Goal: Task Accomplishment & Management: Use online tool/utility

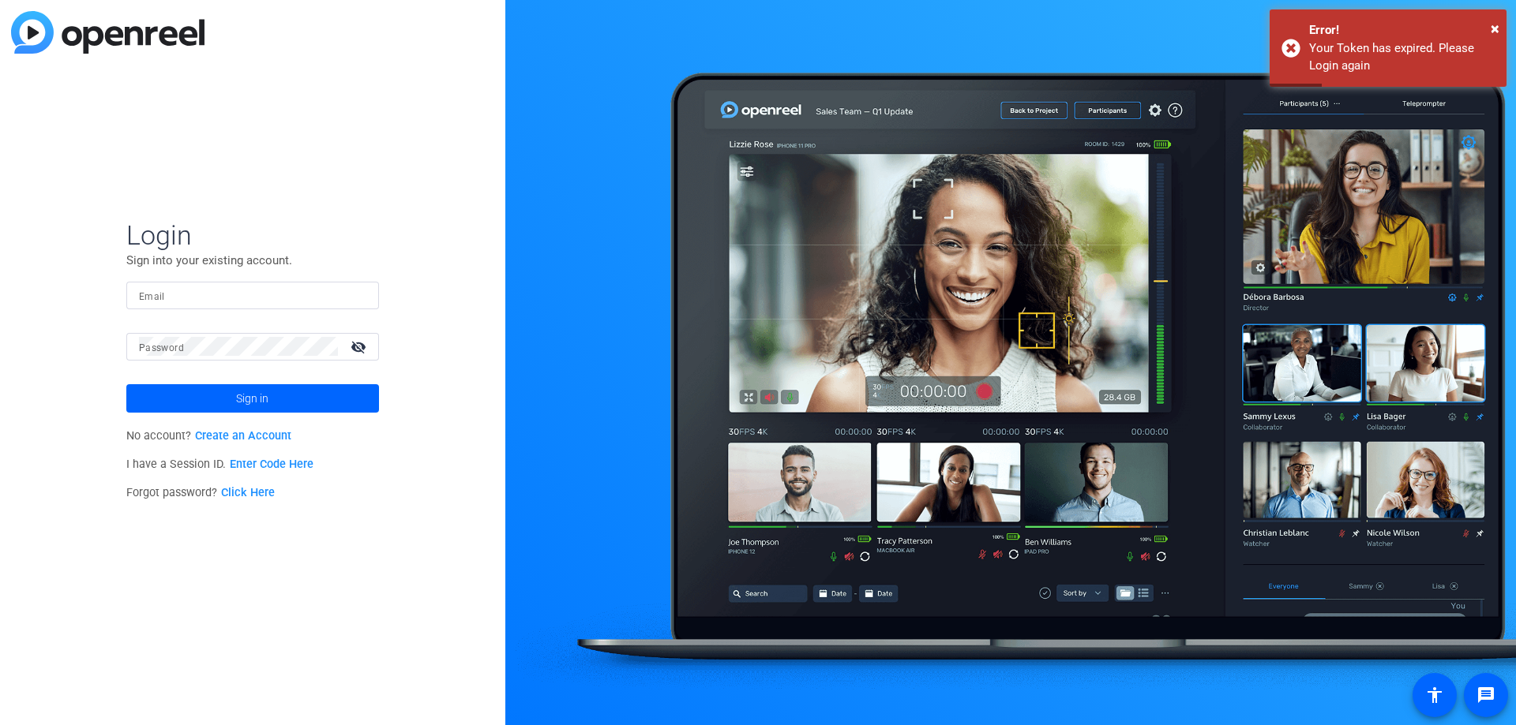
click at [302, 293] on input "Email" at bounding box center [252, 295] width 227 height 19
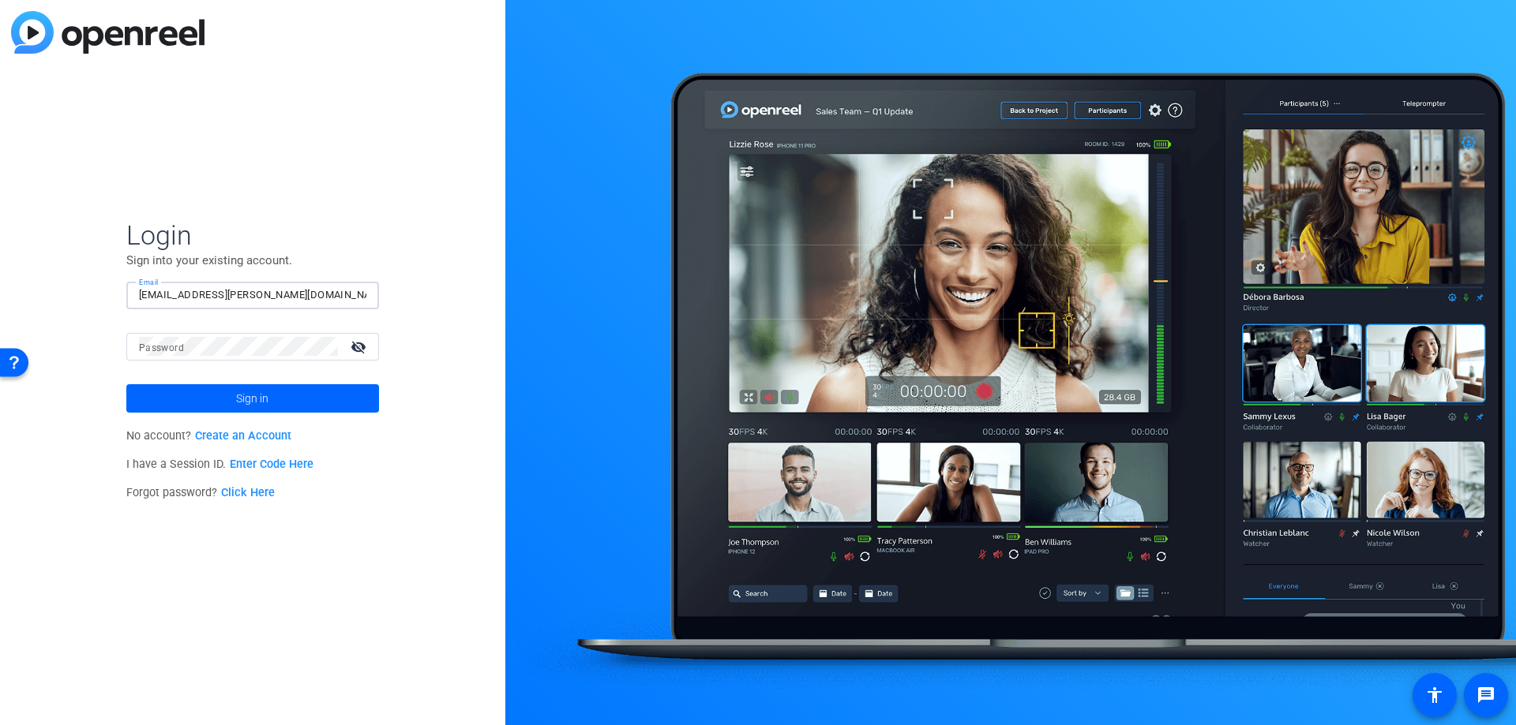
type input "[EMAIL_ADDRESS][PERSON_NAME][DOMAIN_NAME]"
click at [126, 384] on button "Sign in" at bounding box center [252, 398] width 253 height 28
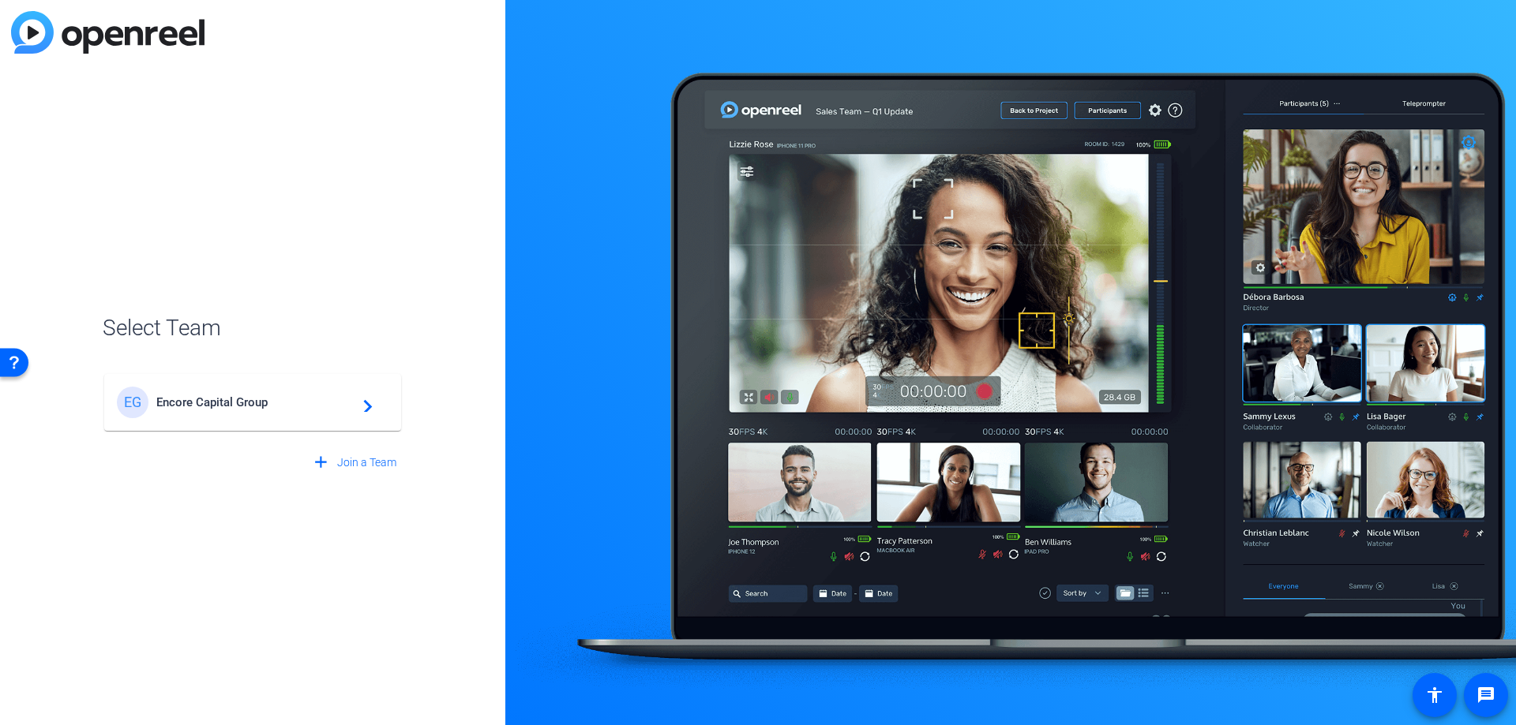
click at [242, 404] on span "Encore Capital Group" at bounding box center [254, 403] width 197 height 14
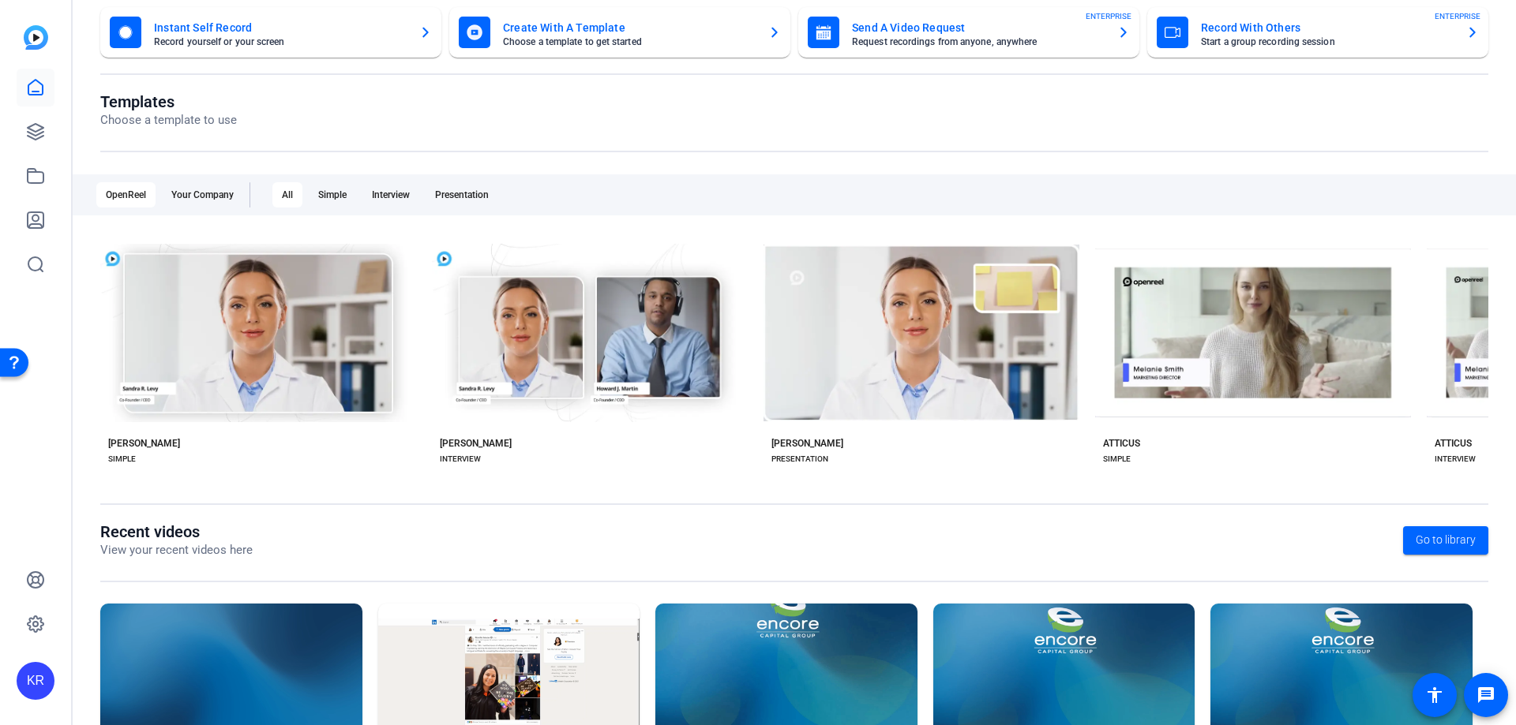
scroll to position [208, 0]
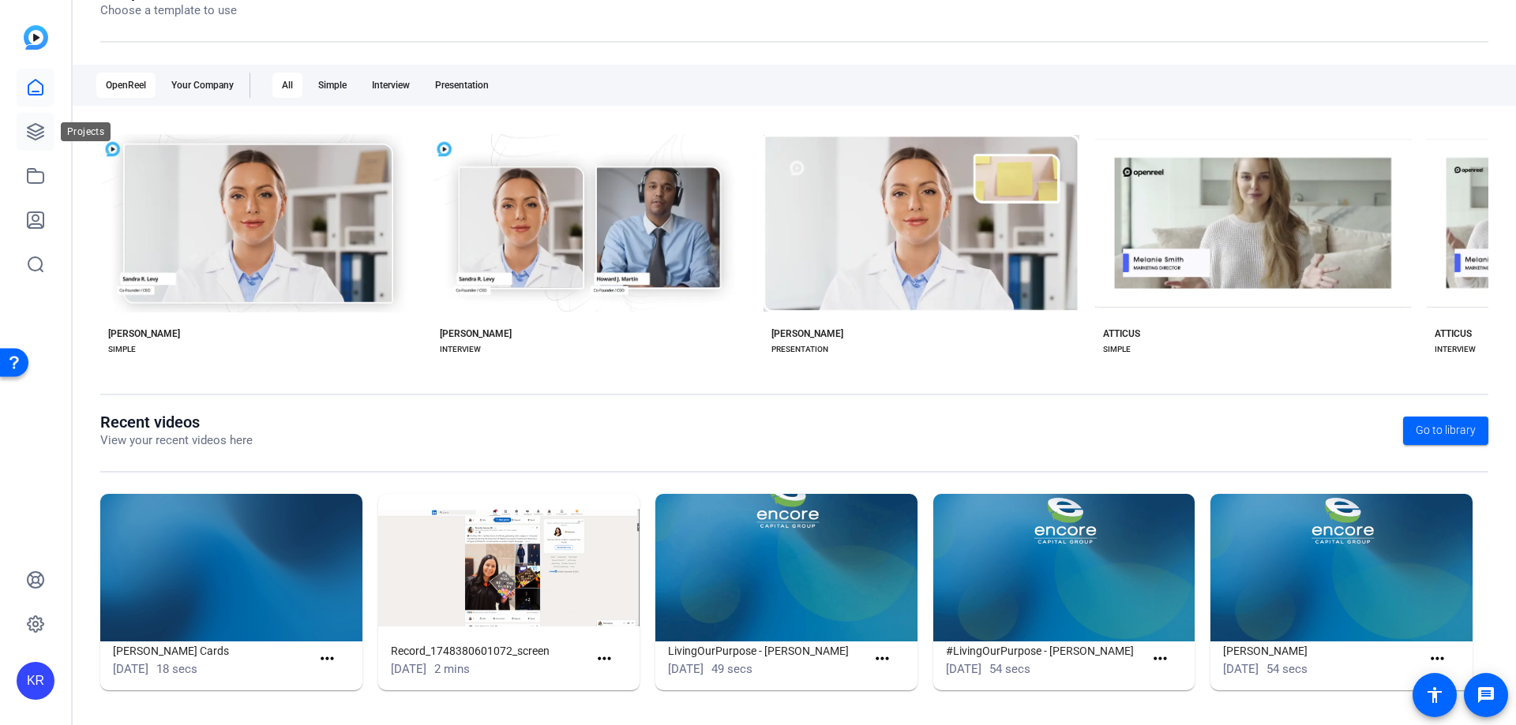
click at [46, 134] on link at bounding box center [36, 132] width 38 height 38
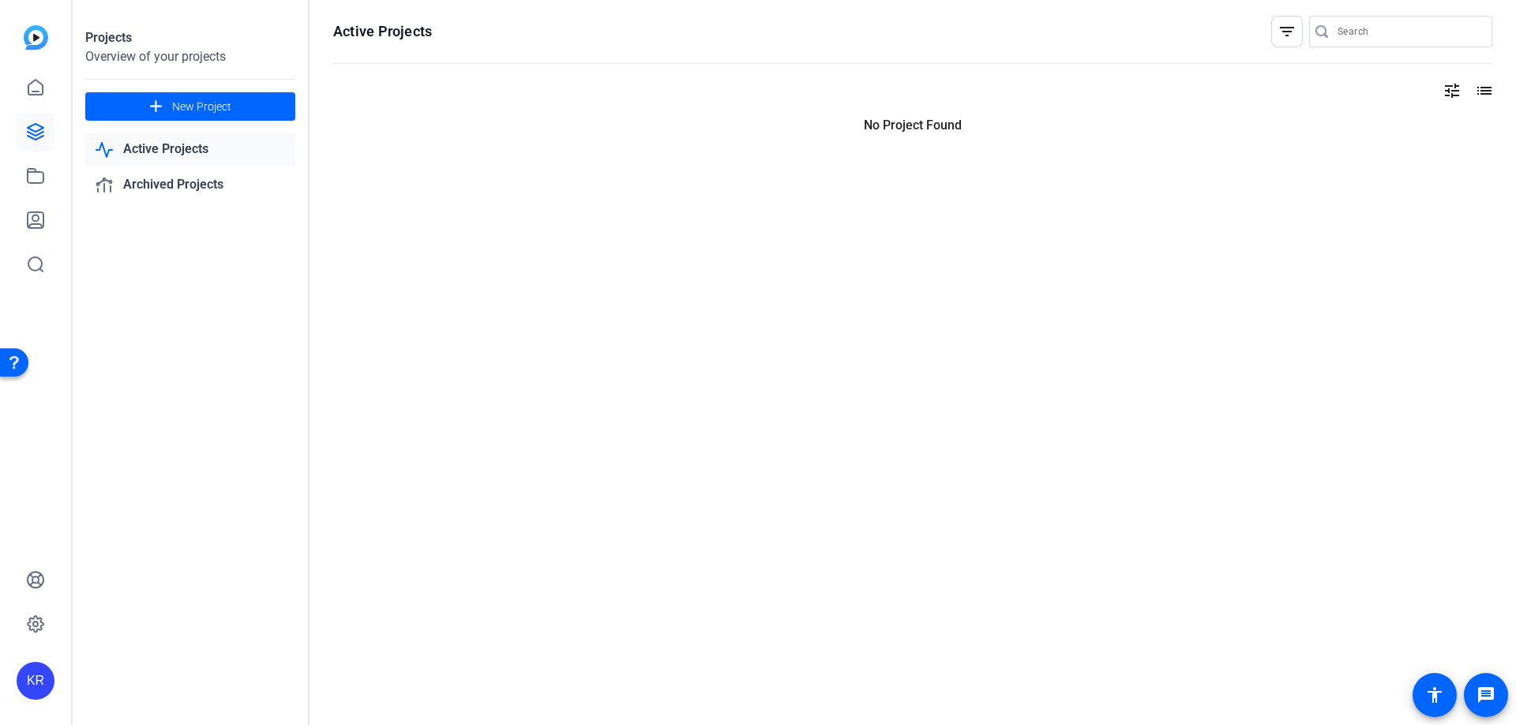
scroll to position [0, 0]
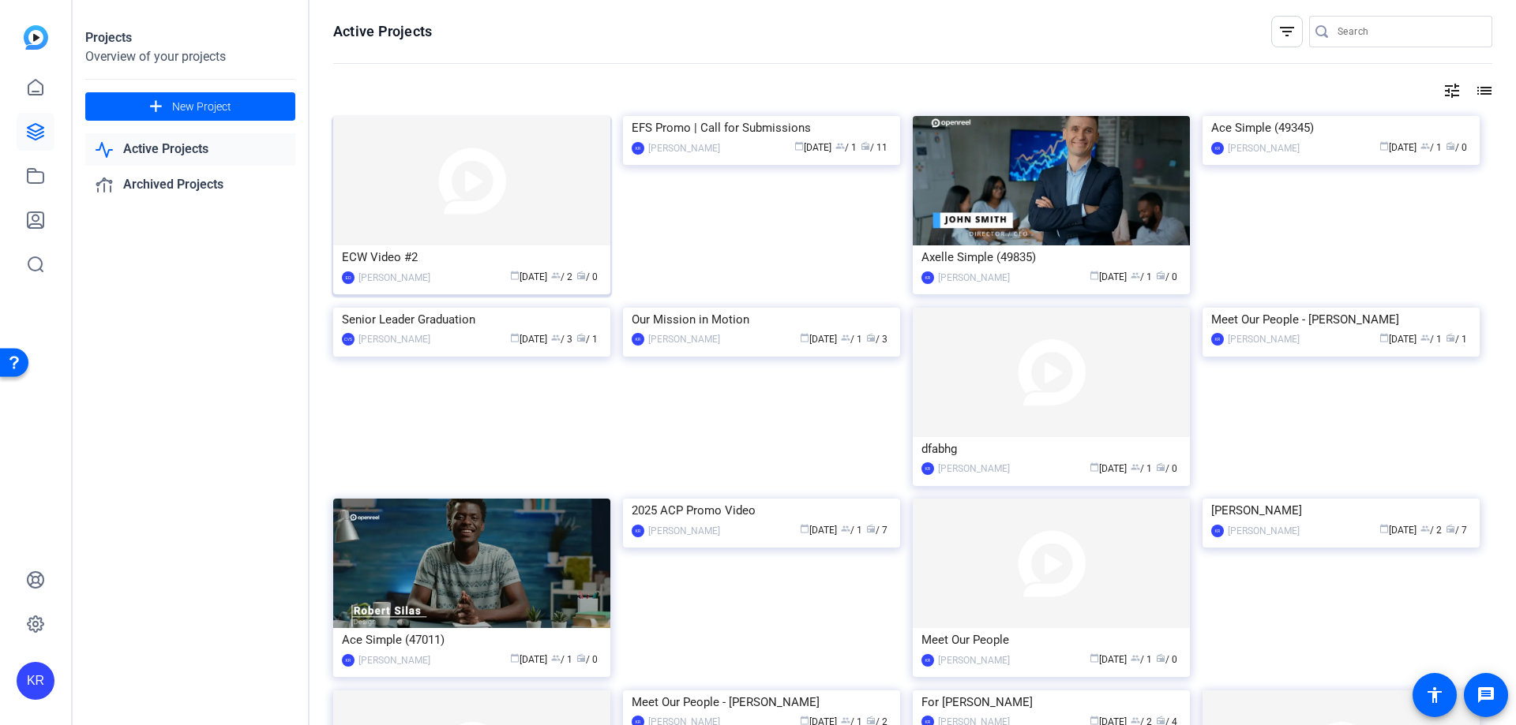
click at [422, 279] on div "EO [PERSON_NAME] calendar_today [DATE] group / 2 radio / 0" at bounding box center [472, 277] width 260 height 17
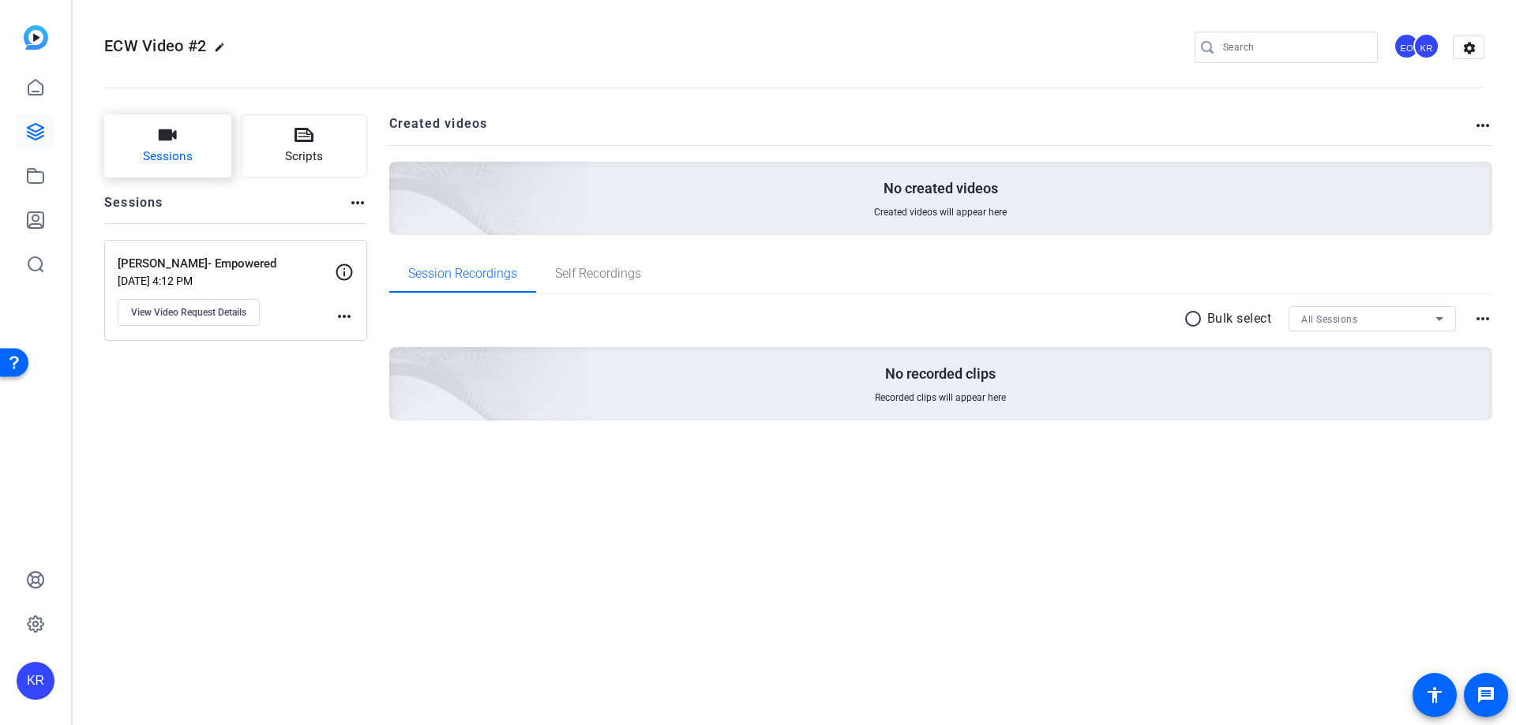
click at [152, 142] on button "Sessions" at bounding box center [167, 145] width 127 height 63
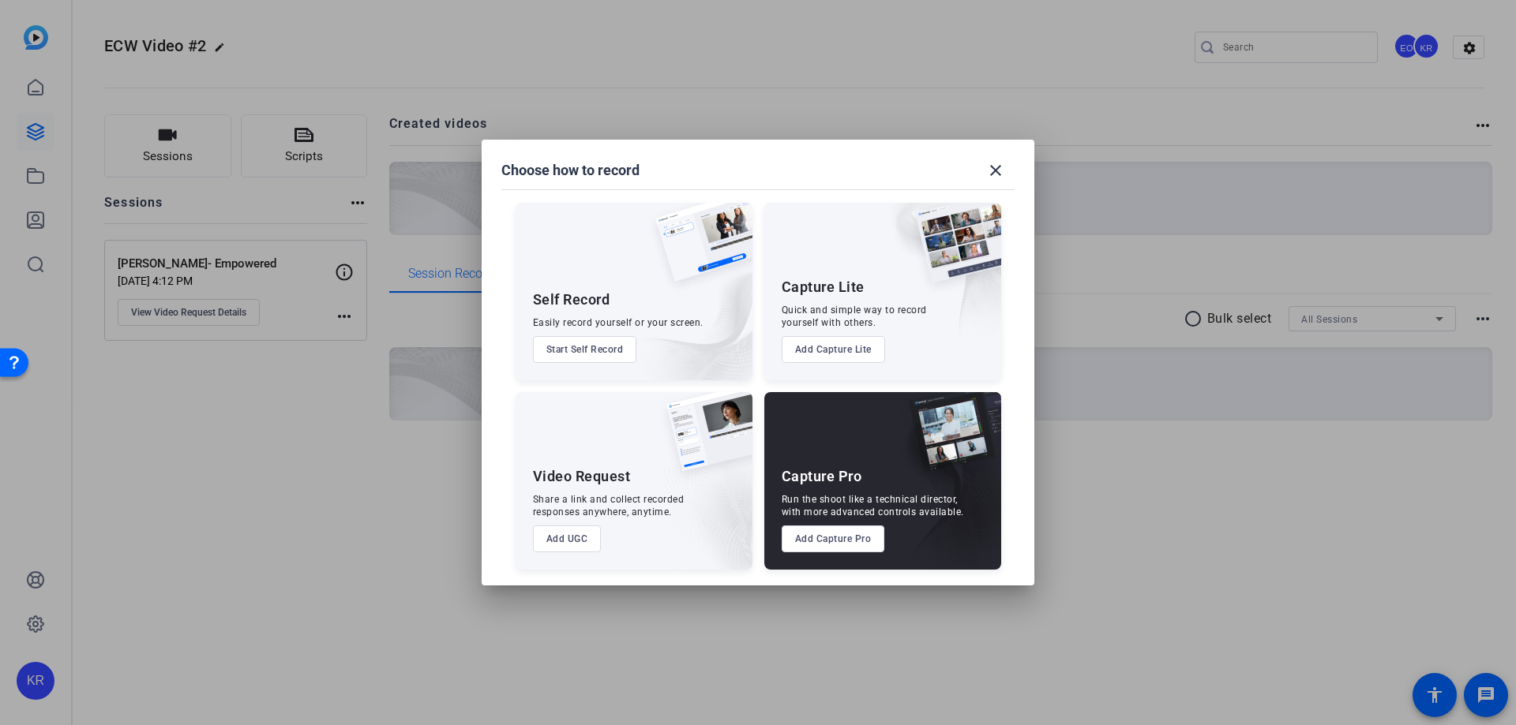
click at [568, 526] on button "Add UGC" at bounding box center [567, 539] width 69 height 27
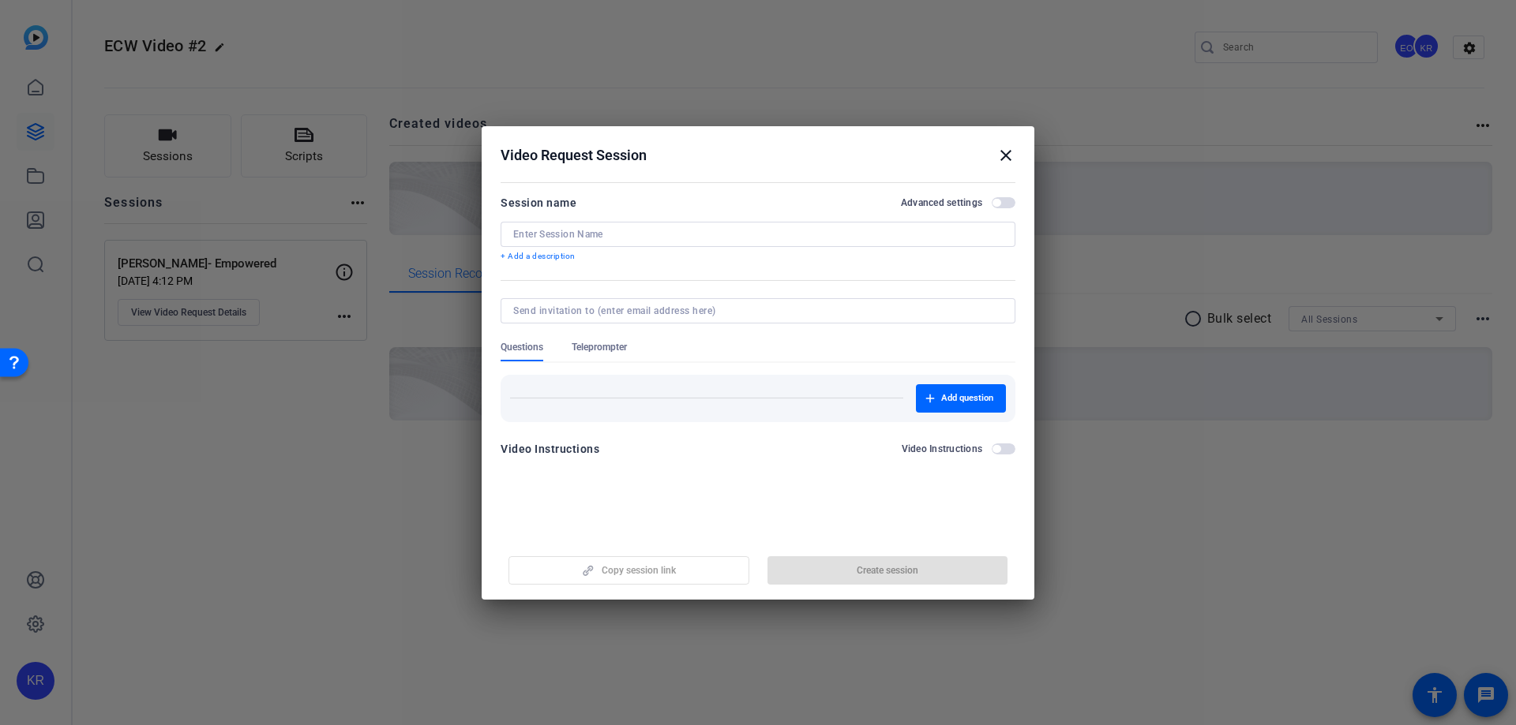
click at [695, 230] on input at bounding box center [757, 234] width 489 height 13
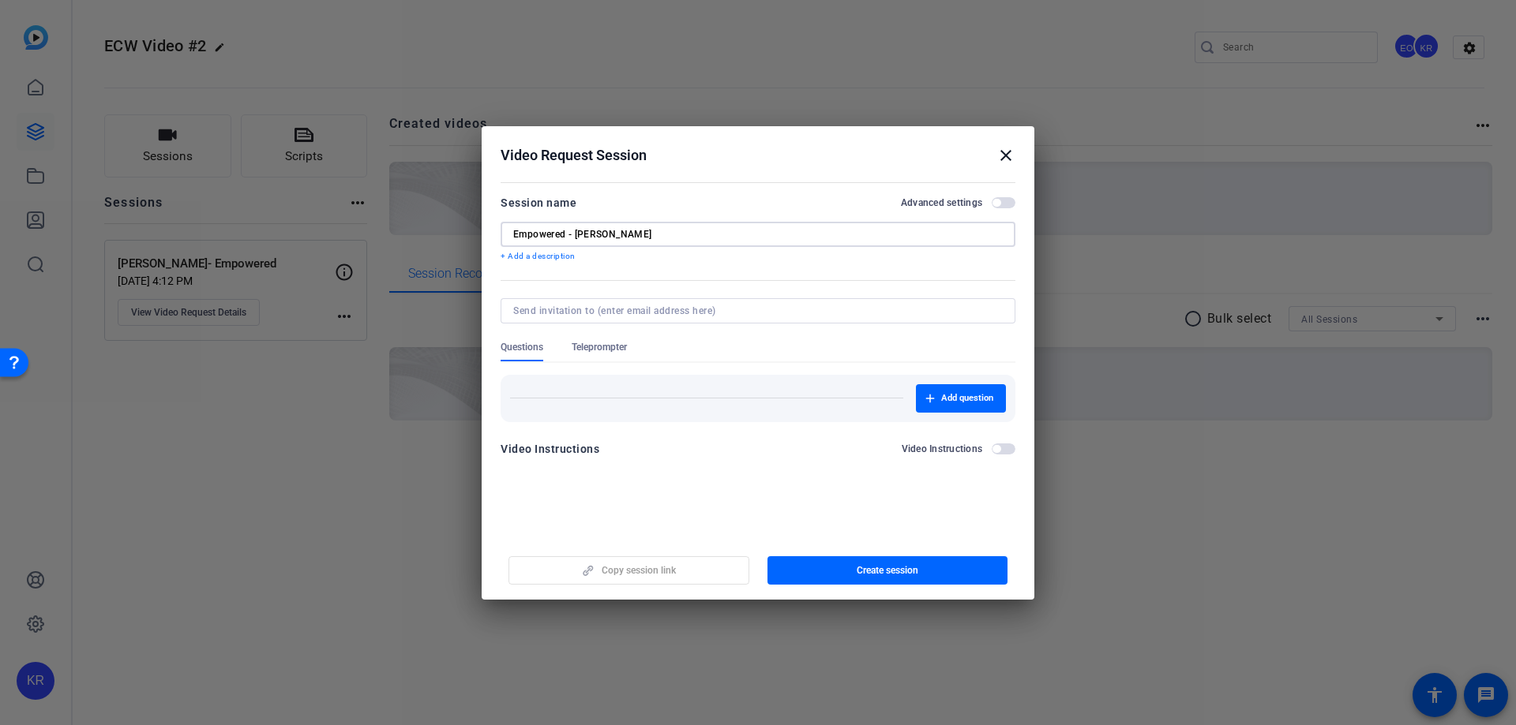
type input "Empowered - [PERSON_NAME]"
click at [691, 313] on input at bounding box center [754, 311] width 483 height 13
click at [1014, 444] on button "Video Instructions" at bounding box center [1004, 449] width 24 height 11
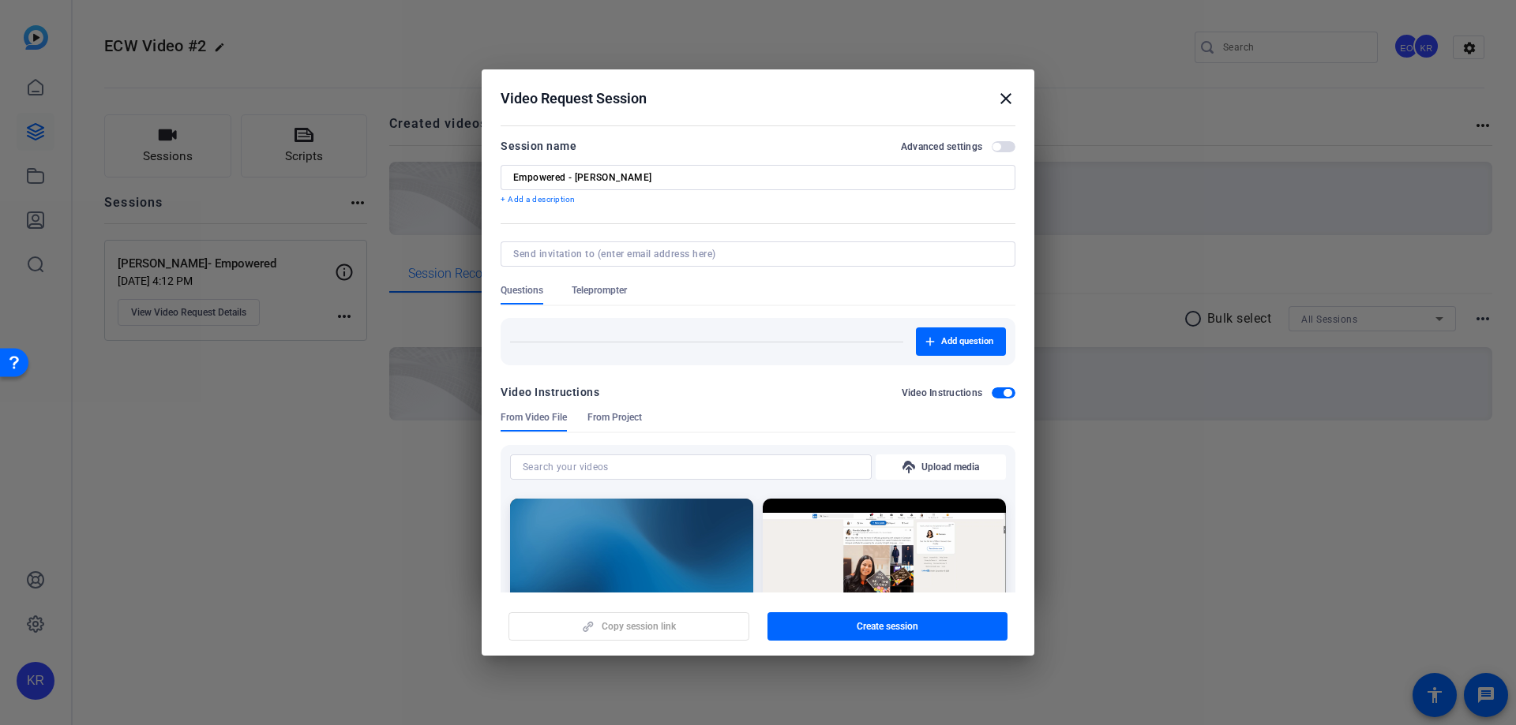
click at [610, 415] on span "From Project" at bounding box center [614, 417] width 54 height 13
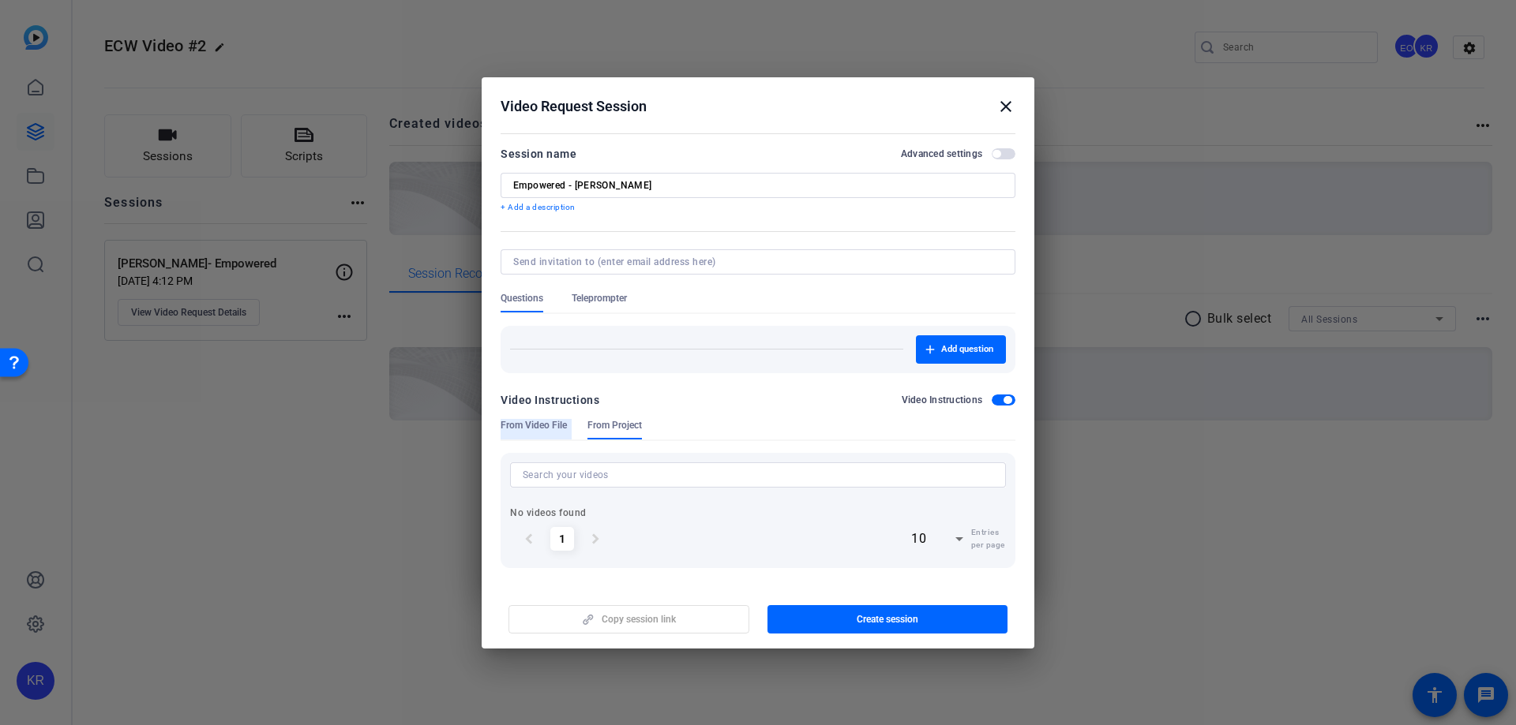
click at [556, 431] on span "From Video File" at bounding box center [534, 425] width 66 height 13
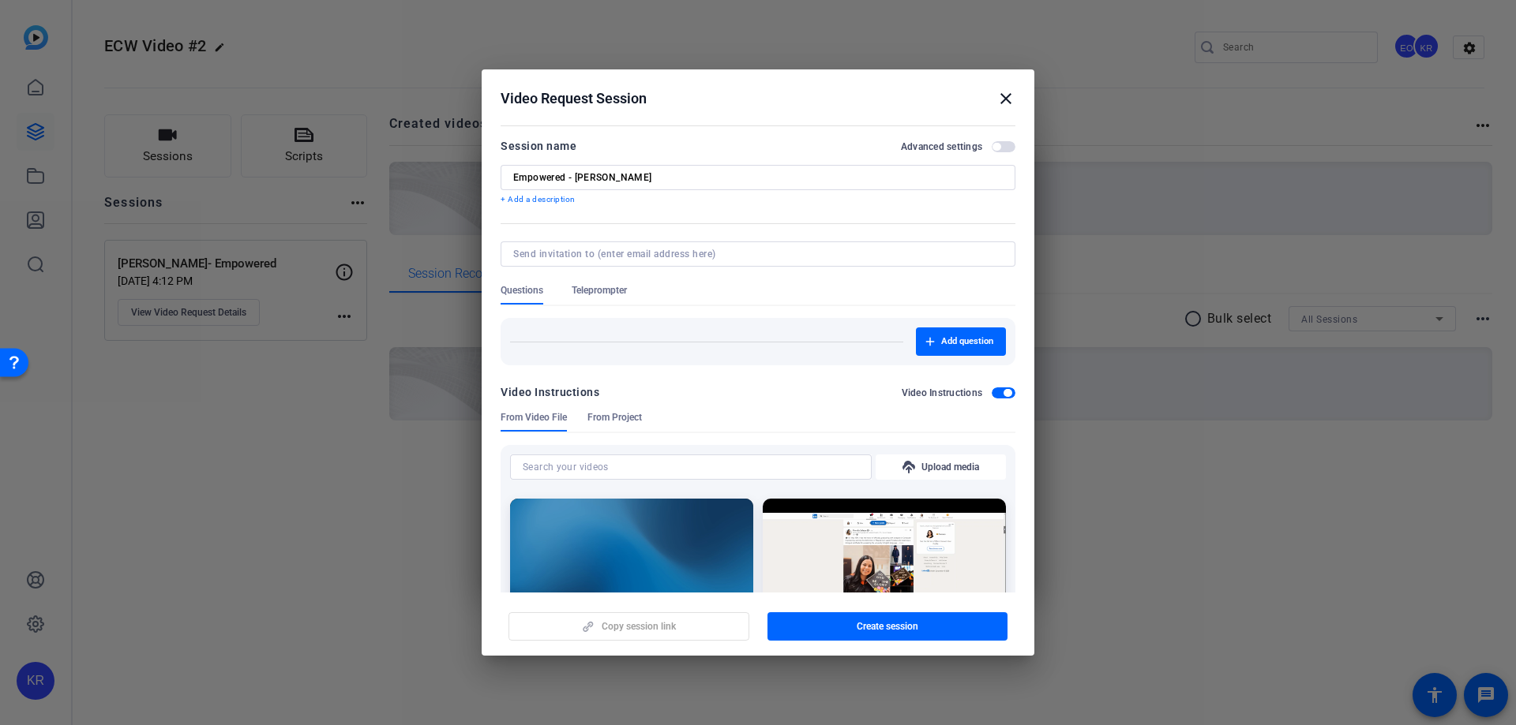
click at [1001, 397] on span "button" at bounding box center [1004, 393] width 24 height 11
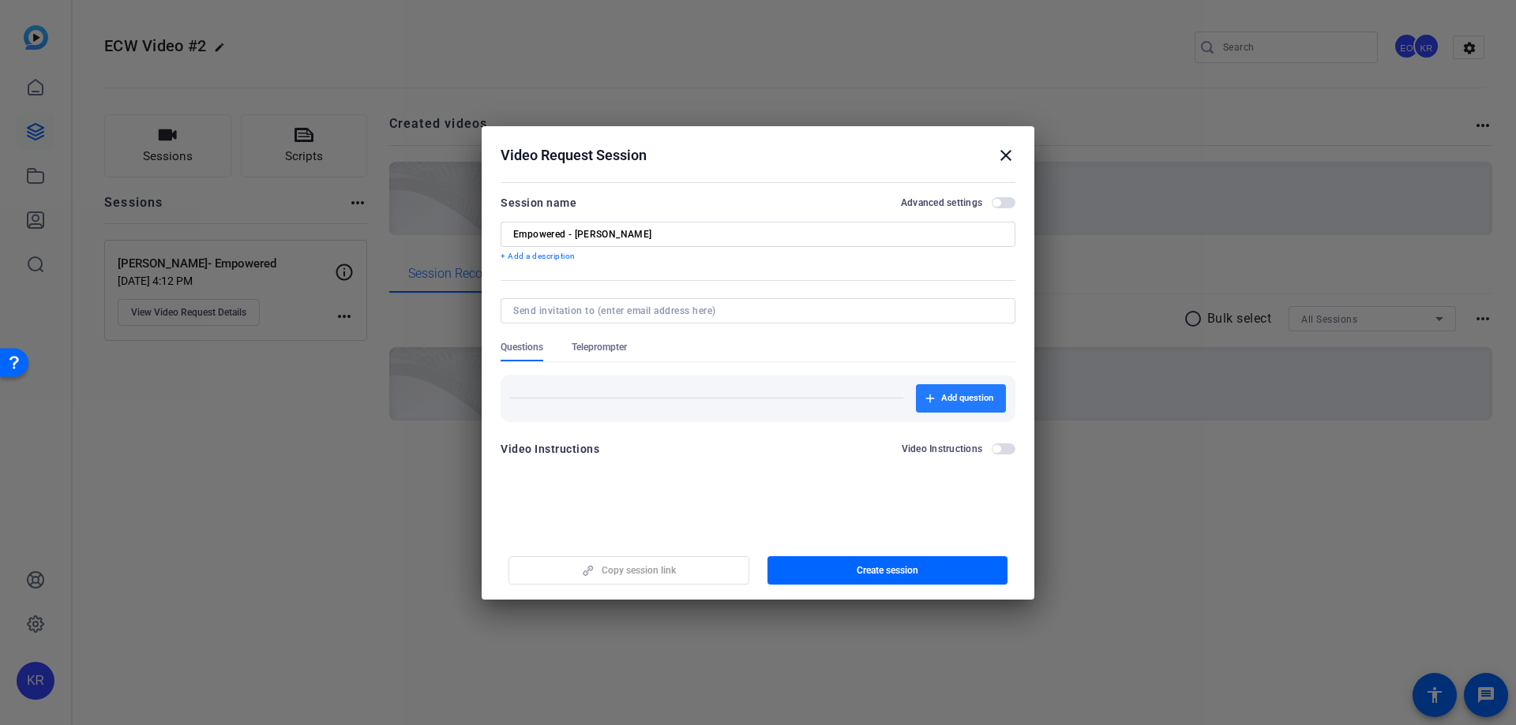
click at [950, 398] on span "Add question" at bounding box center [967, 398] width 52 height 13
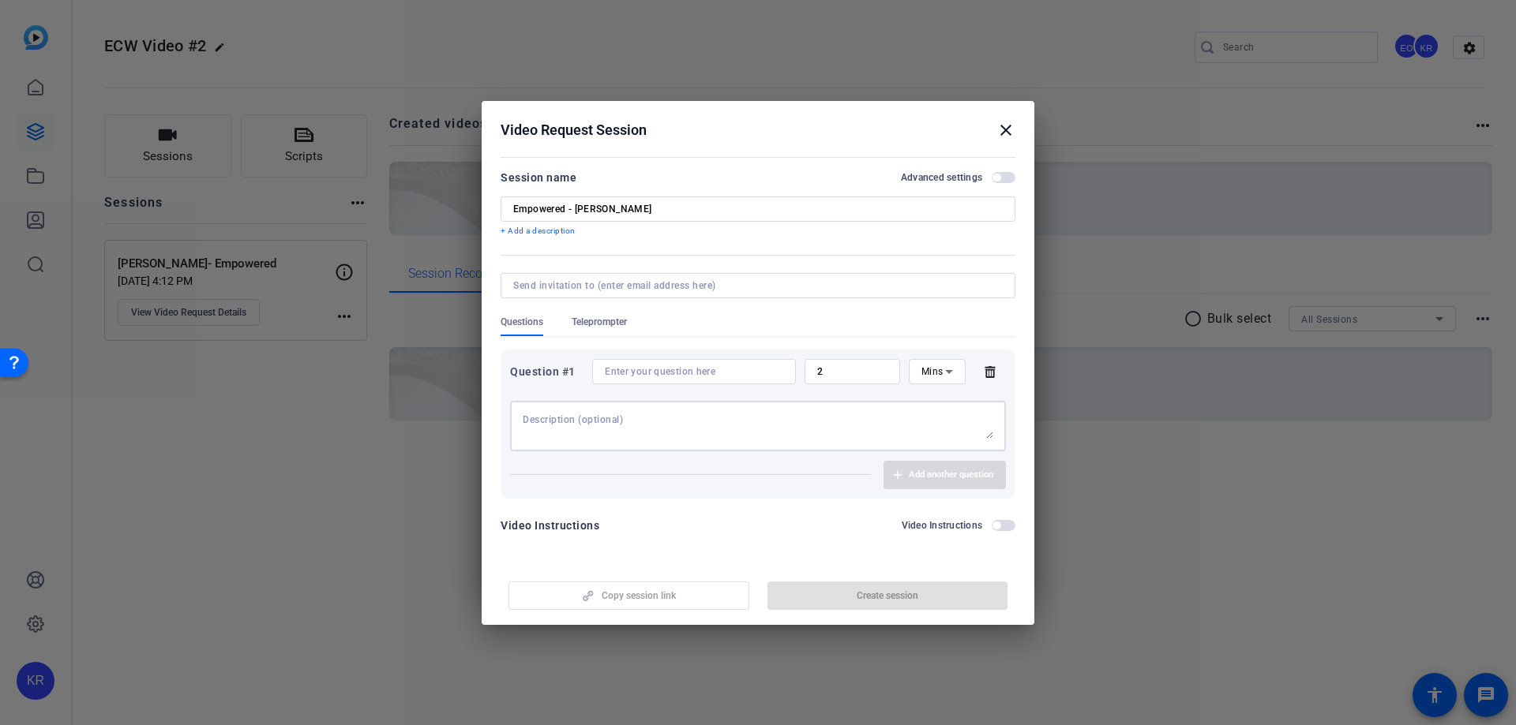
click at [756, 424] on textarea at bounding box center [758, 426] width 471 height 25
click at [758, 373] on input at bounding box center [694, 372] width 178 height 13
click at [740, 417] on textarea at bounding box center [758, 426] width 471 height 25
click at [992, 373] on icon at bounding box center [990, 372] width 32 height 13
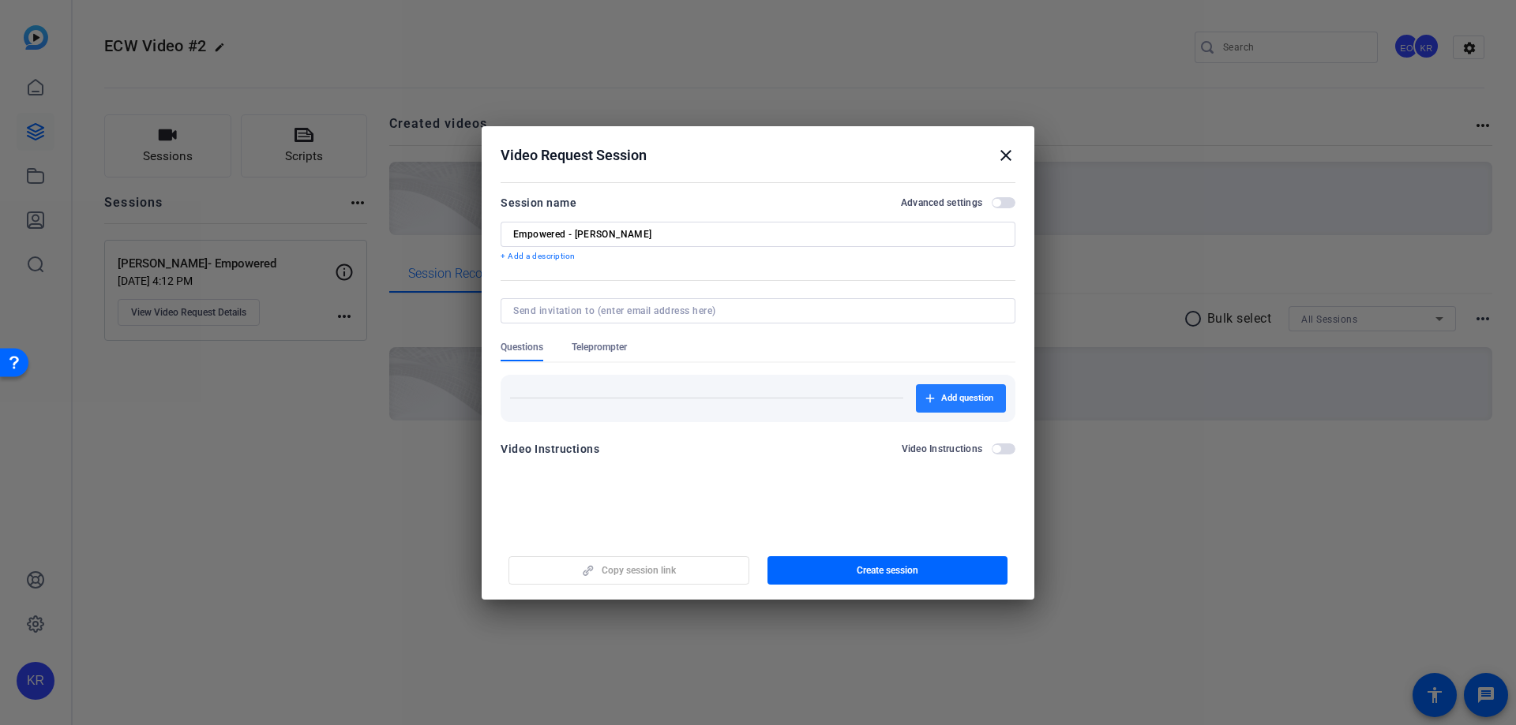
click at [959, 394] on span "Add question" at bounding box center [967, 398] width 52 height 13
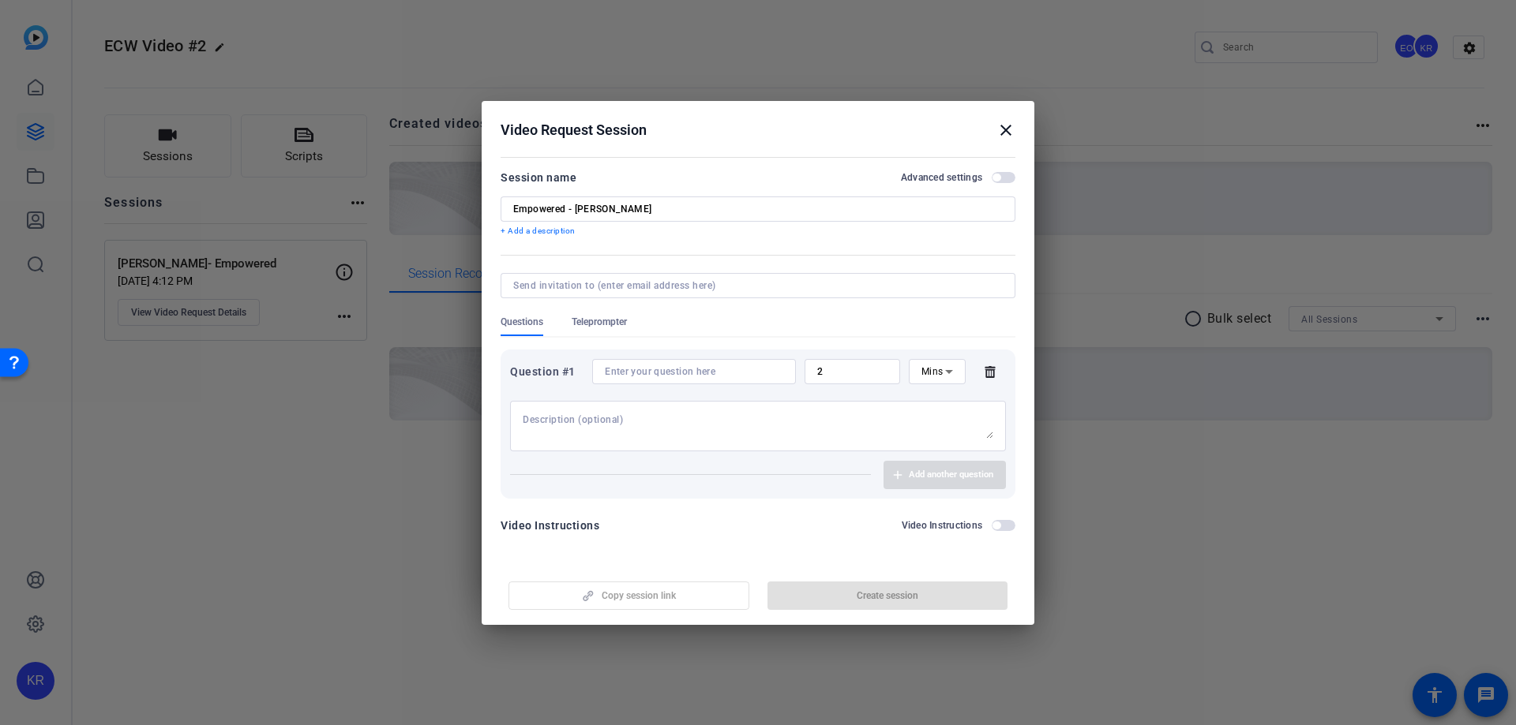
click at [790, 415] on textarea at bounding box center [758, 426] width 471 height 25
click at [731, 423] on textarea "Deliver the following line. Feel free to" at bounding box center [758, 426] width 471 height 25
paste textarea "record multiple takes or variations—the more the better!"
type textarea "Deliver the following line. Feel free to record multiple takes or variations—th…"
click at [812, 317] on div "Questions Teleprompter" at bounding box center [758, 326] width 515 height 21
